Goal: Task Accomplishment & Management: Use online tool/utility

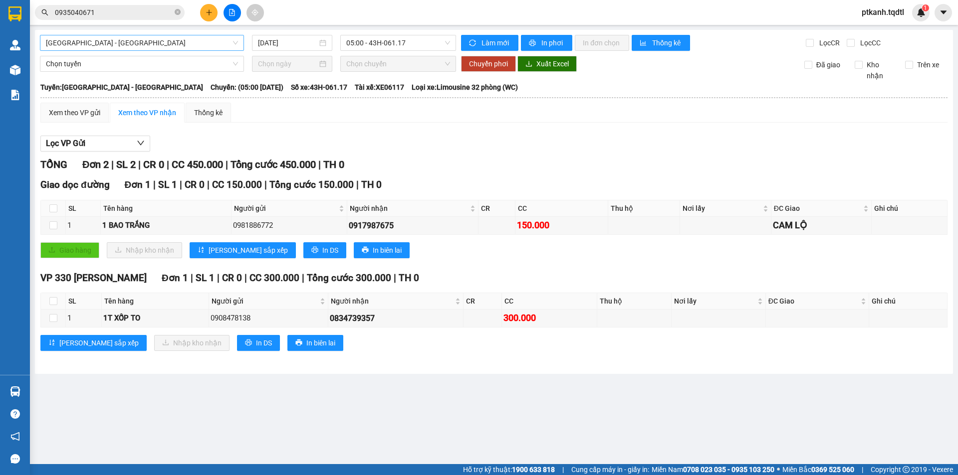
click at [232, 44] on span "[GEOGRAPHIC_DATA] - [GEOGRAPHIC_DATA]" at bounding box center [142, 42] width 192 height 15
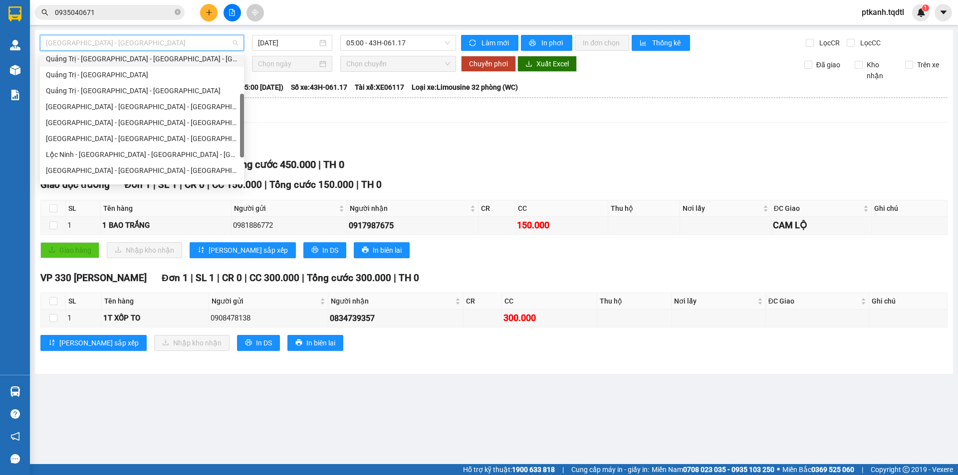
scroll to position [176, 0]
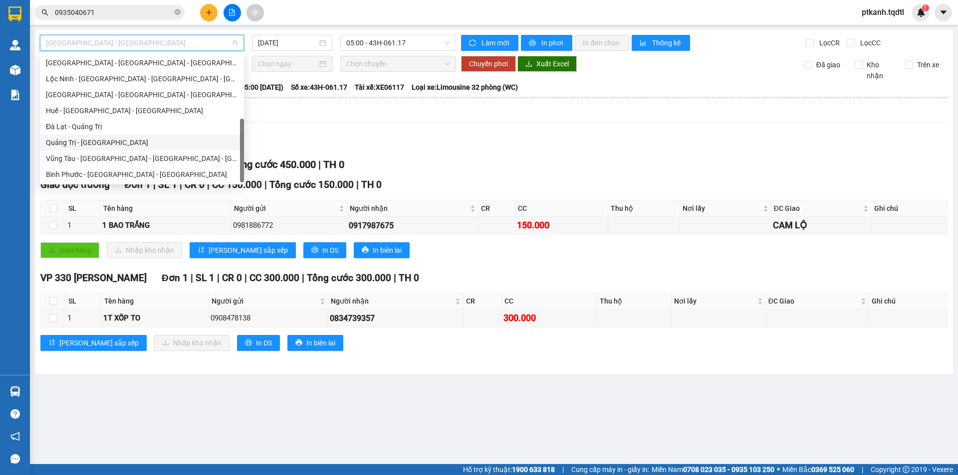
click at [145, 141] on div "Quảng Trị - [GEOGRAPHIC_DATA]" at bounding box center [142, 142] width 192 height 11
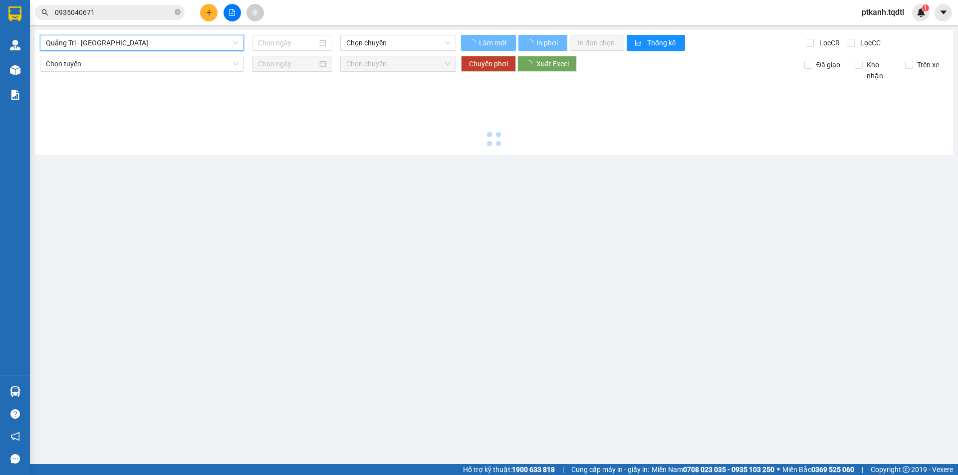
type input "[DATE]"
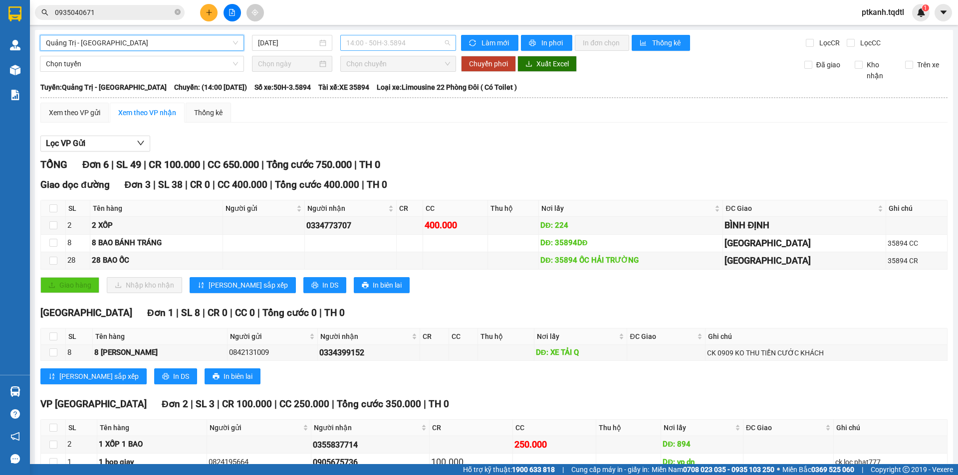
click at [412, 43] on span "14:00 - 50H-3.5894" at bounding box center [398, 42] width 104 height 15
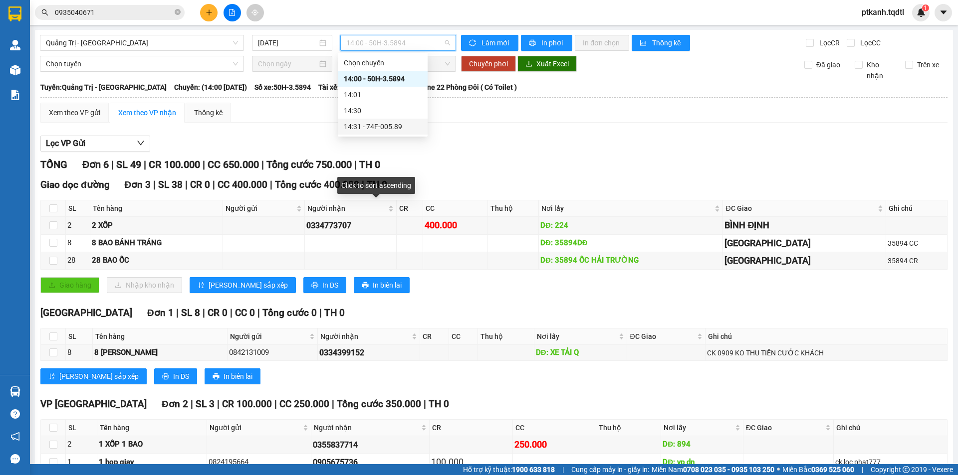
scroll to position [59, 0]
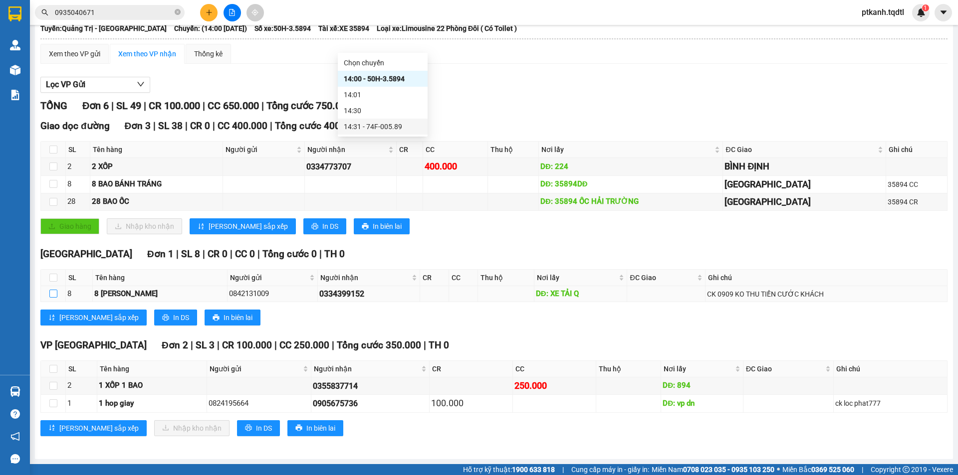
click at [55, 294] on input "checkbox" at bounding box center [53, 294] width 8 height 8
checkbox input "true"
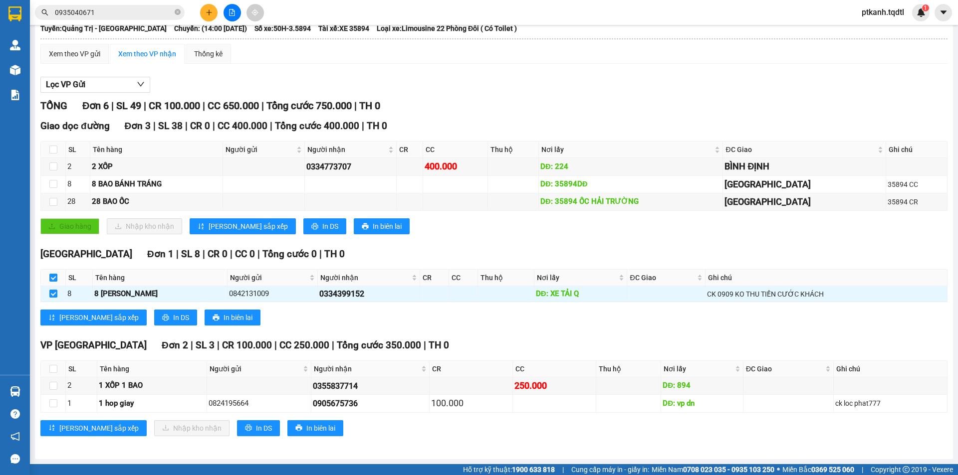
scroll to position [0, 0]
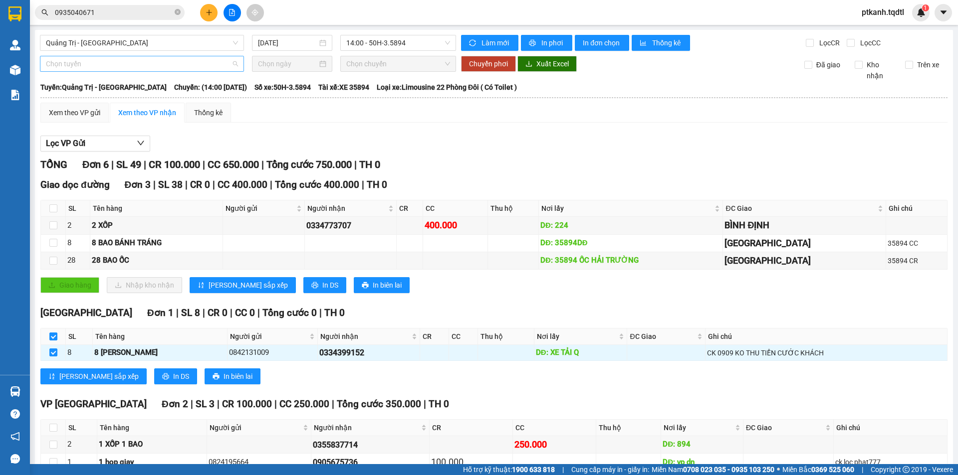
click at [232, 65] on span "Chọn tuyến" at bounding box center [142, 63] width 192 height 15
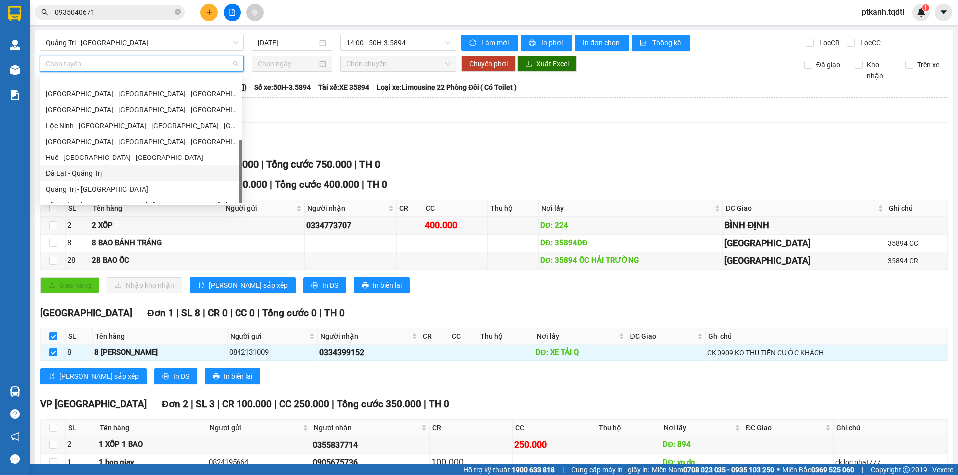
scroll to position [176, 0]
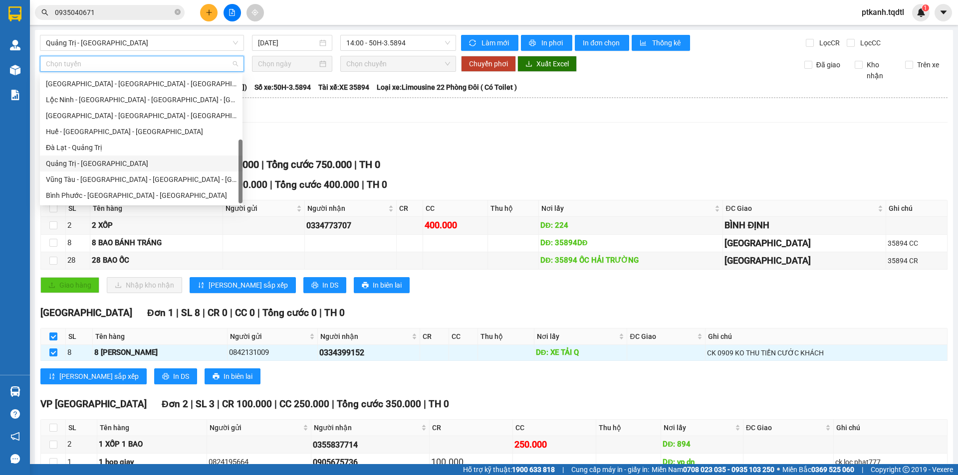
click at [170, 166] on div "Quảng Trị - [GEOGRAPHIC_DATA]" at bounding box center [141, 163] width 191 height 11
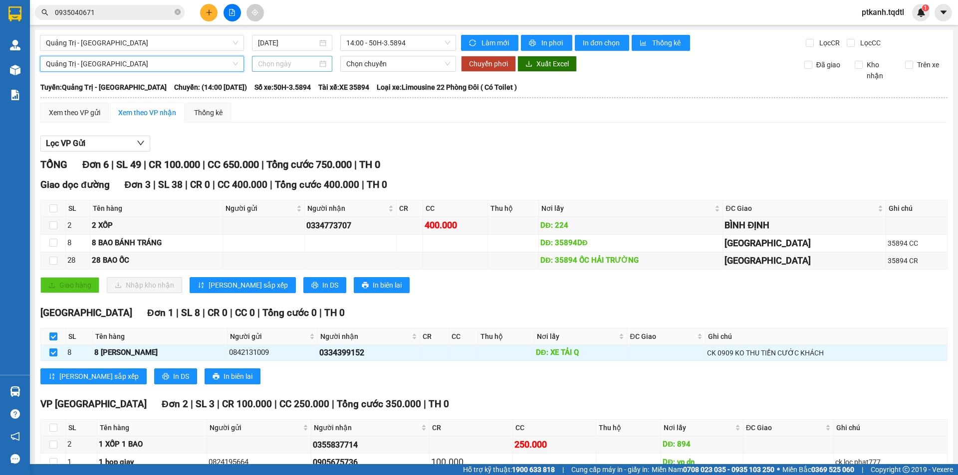
click at [319, 63] on div at bounding box center [292, 63] width 68 height 11
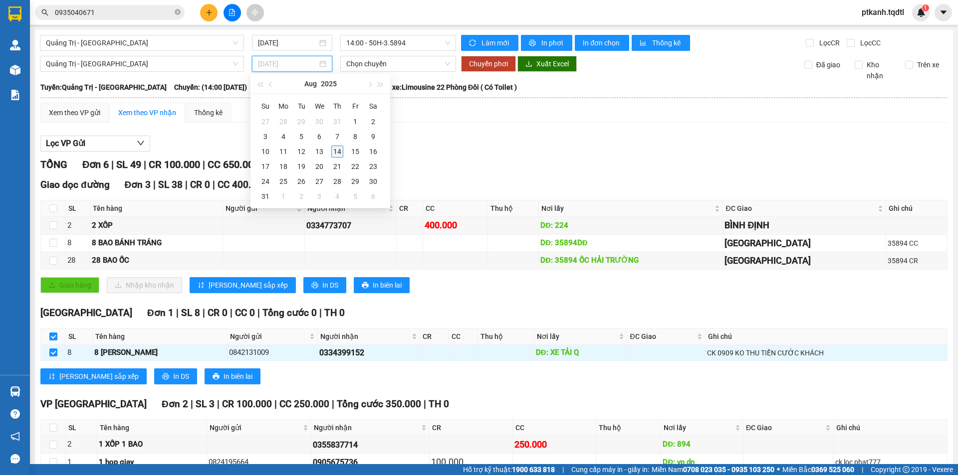
type input "[DATE]"
click at [339, 152] on div "14" at bounding box center [337, 152] width 12 height 12
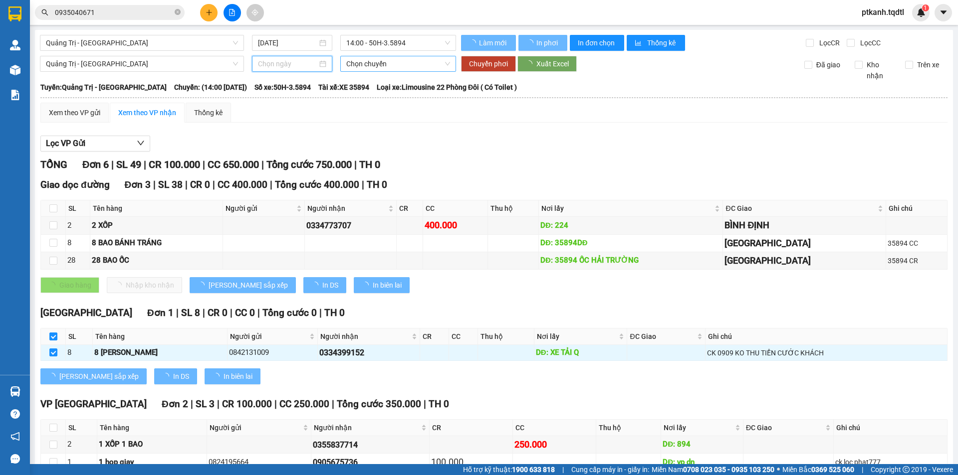
type input "[DATE]"
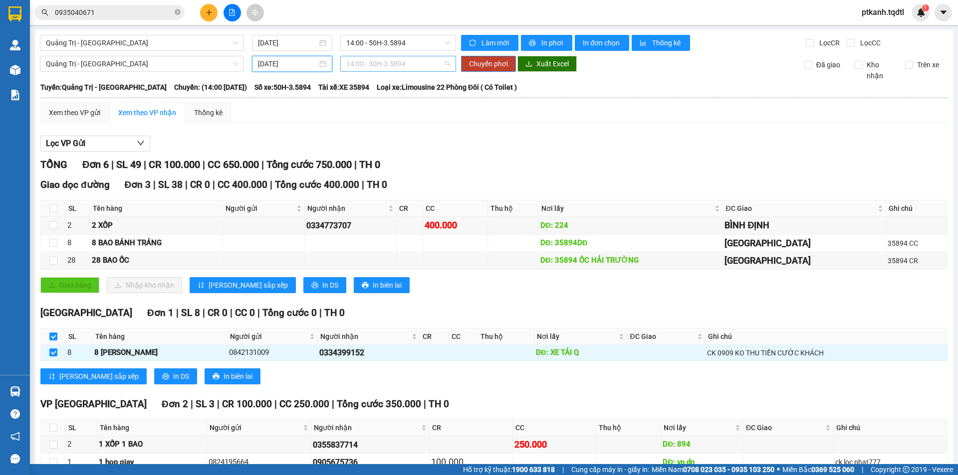
click at [430, 64] on span "14:00 - 50H-3.5894" at bounding box center [398, 63] width 104 height 15
click at [235, 62] on span "Quảng Trị - [GEOGRAPHIC_DATA]" at bounding box center [142, 63] width 192 height 15
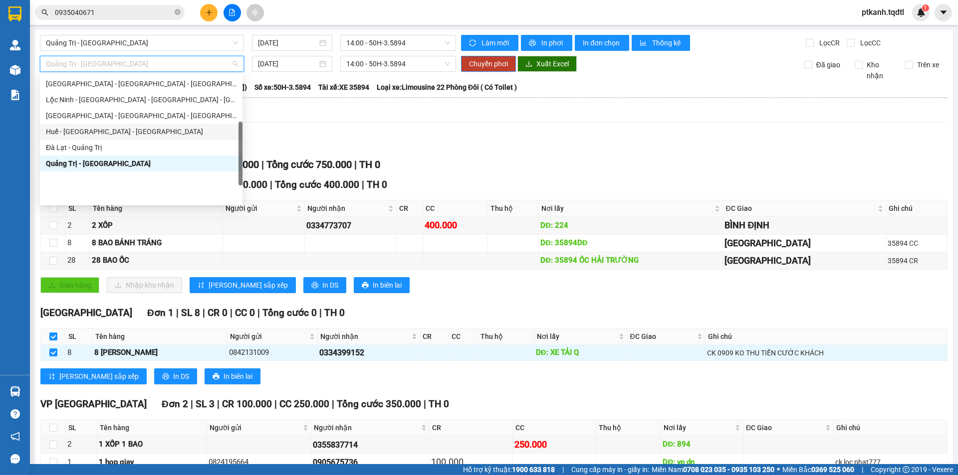
scroll to position [126, 0]
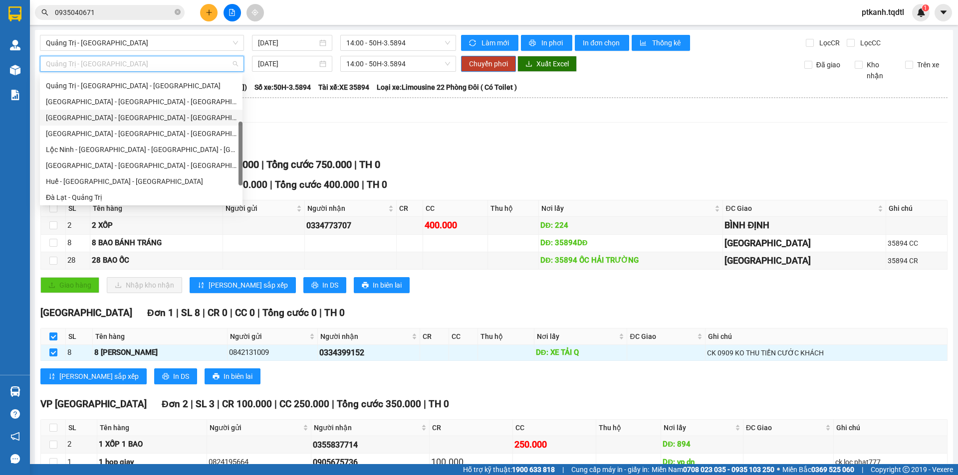
drag, startPoint x: 169, startPoint y: 118, endPoint x: 257, endPoint y: 91, distance: 92.3
click at [170, 117] on div "[GEOGRAPHIC_DATA] - [GEOGRAPHIC_DATA] - [GEOGRAPHIC_DATA]" at bounding box center [141, 117] width 191 height 11
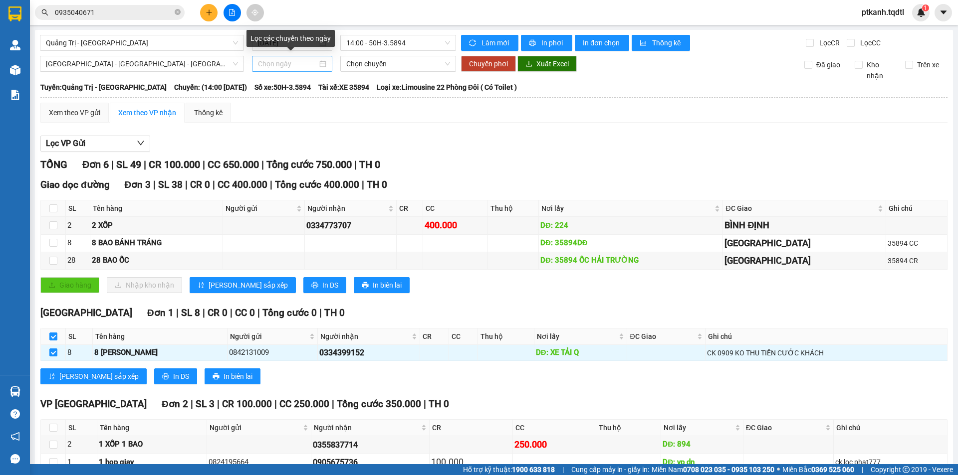
click at [319, 63] on div at bounding box center [292, 63] width 68 height 11
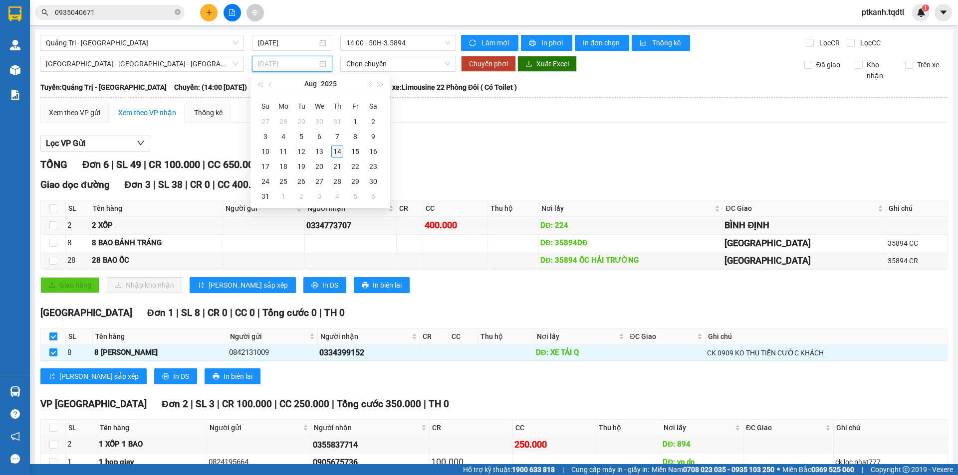
type input "[DATE]"
drag, startPoint x: 339, startPoint y: 152, endPoint x: 383, endPoint y: 109, distance: 61.4
click at [340, 152] on div "14" at bounding box center [337, 152] width 12 height 12
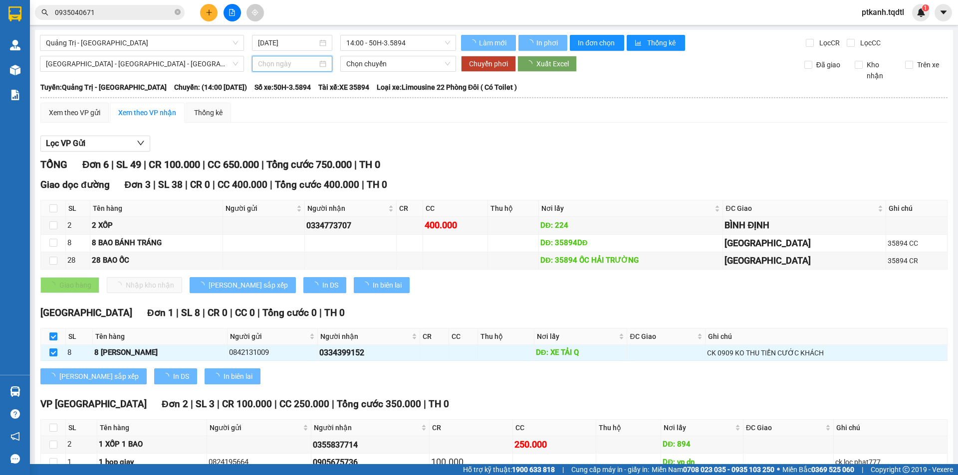
type input "[DATE]"
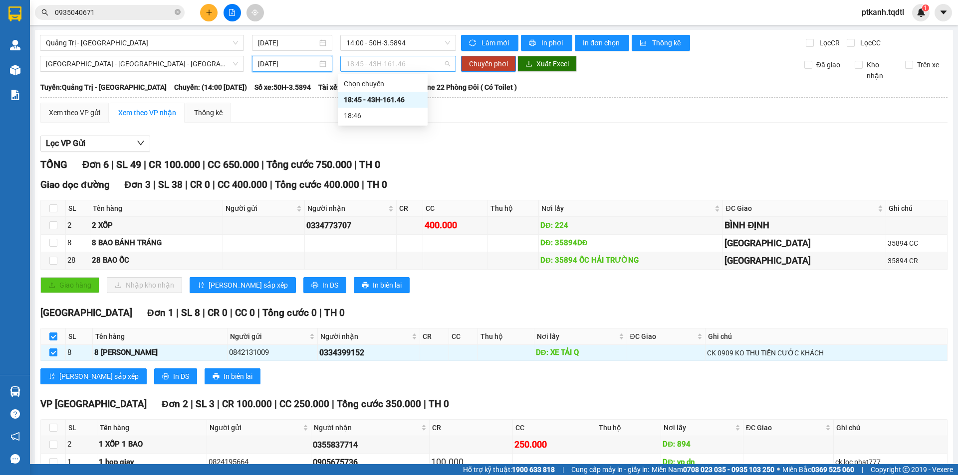
click at [418, 64] on span "18:45 - 43H-161.46" at bounding box center [398, 63] width 104 height 15
click at [478, 65] on span "Chuyển phơi" at bounding box center [488, 63] width 39 height 11
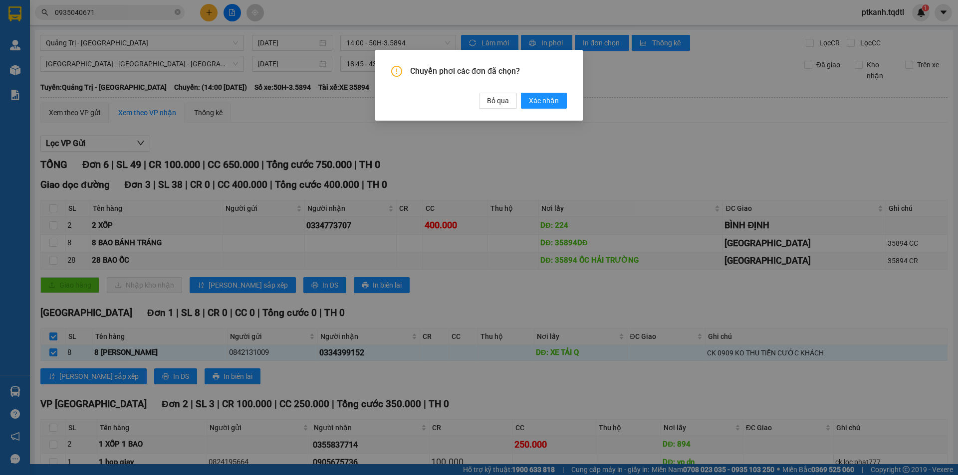
click at [544, 145] on div "Chuyển phơi các đơn đã chọn? Bỏ qua Xác nhận" at bounding box center [479, 237] width 958 height 475
drag, startPoint x: 494, startPoint y: 102, endPoint x: 411, endPoint y: 92, distance: 83.4
click at [493, 102] on span "Bỏ qua" at bounding box center [498, 100] width 22 height 11
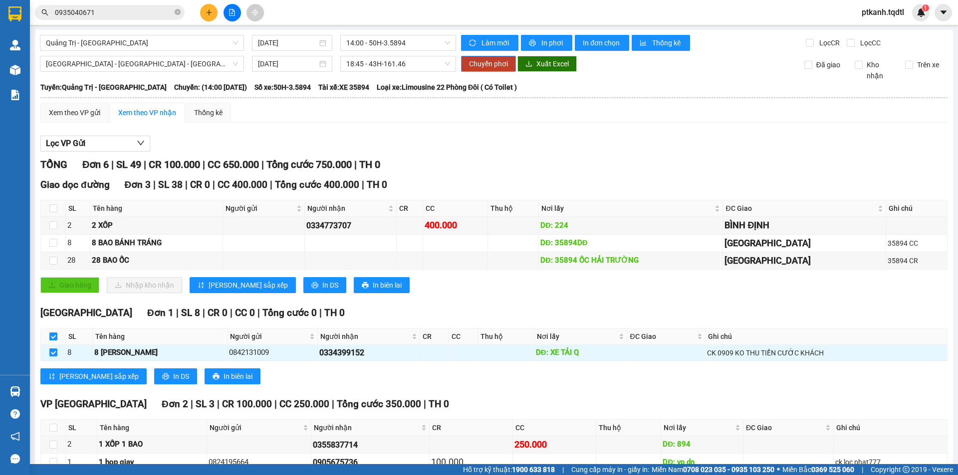
click at [487, 67] on span "Chuyển phơi" at bounding box center [488, 63] width 39 height 11
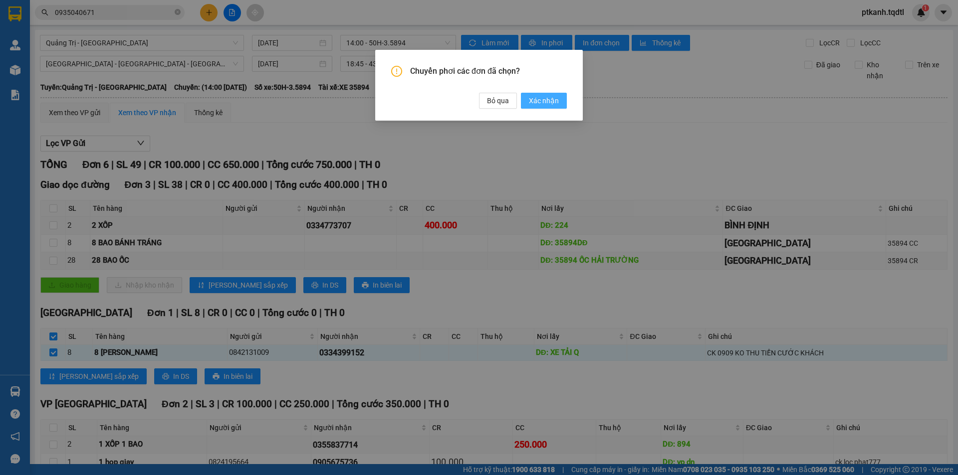
click at [531, 104] on span "Xác nhận" at bounding box center [544, 100] width 30 height 11
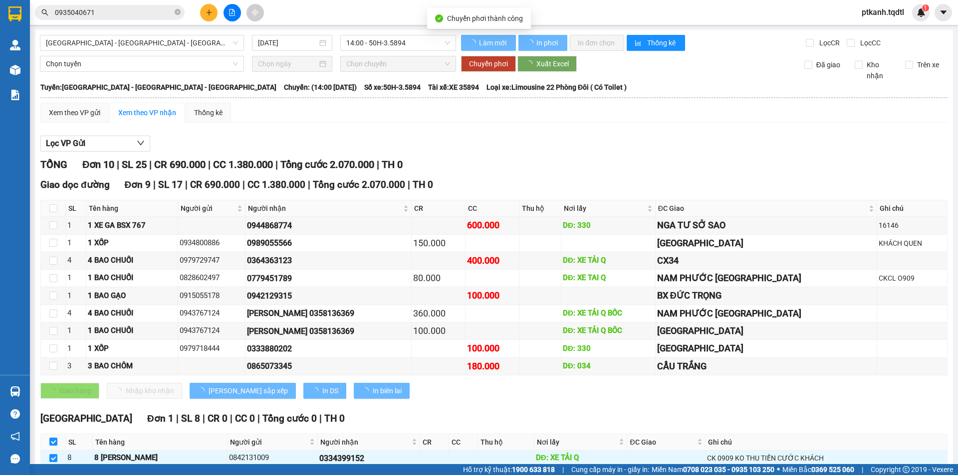
checkbox input "false"
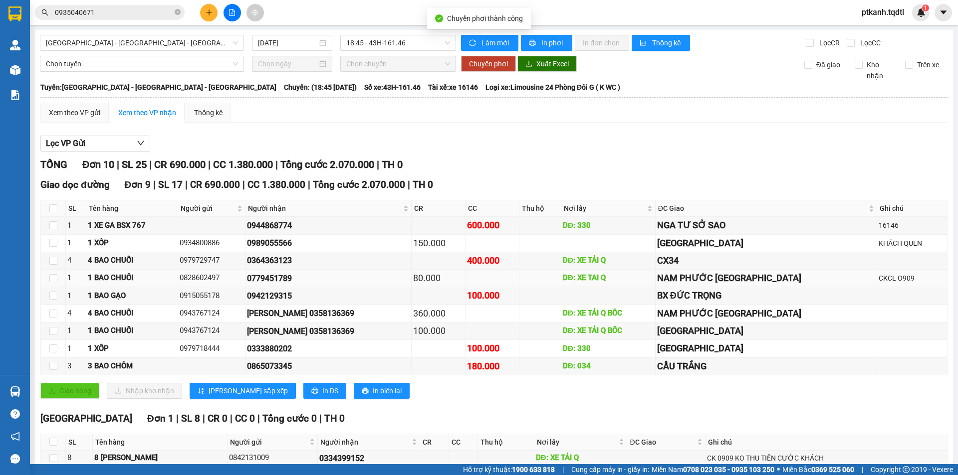
scroll to position [54, 0]
